Goal: Information Seeking & Learning: Check status

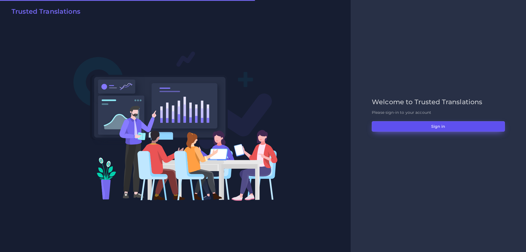
click at [388, 127] on button "Sign in" at bounding box center [438, 126] width 133 height 10
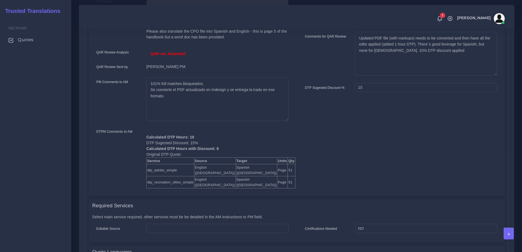
scroll to position [192, 0]
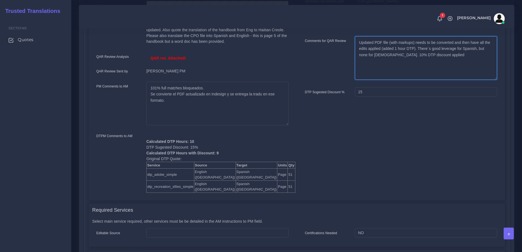
click at [375, 46] on textarea "Updated PDF file (with markups) needs to be converted and then have all the edi…" at bounding box center [426, 58] width 142 height 44
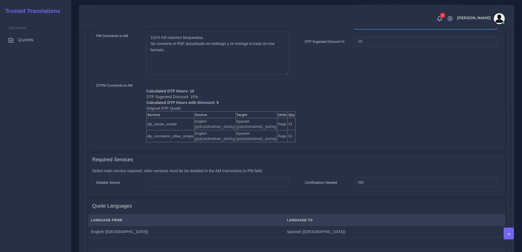
scroll to position [247, 0]
